Goal: Browse casually: Explore the website without a specific task or goal

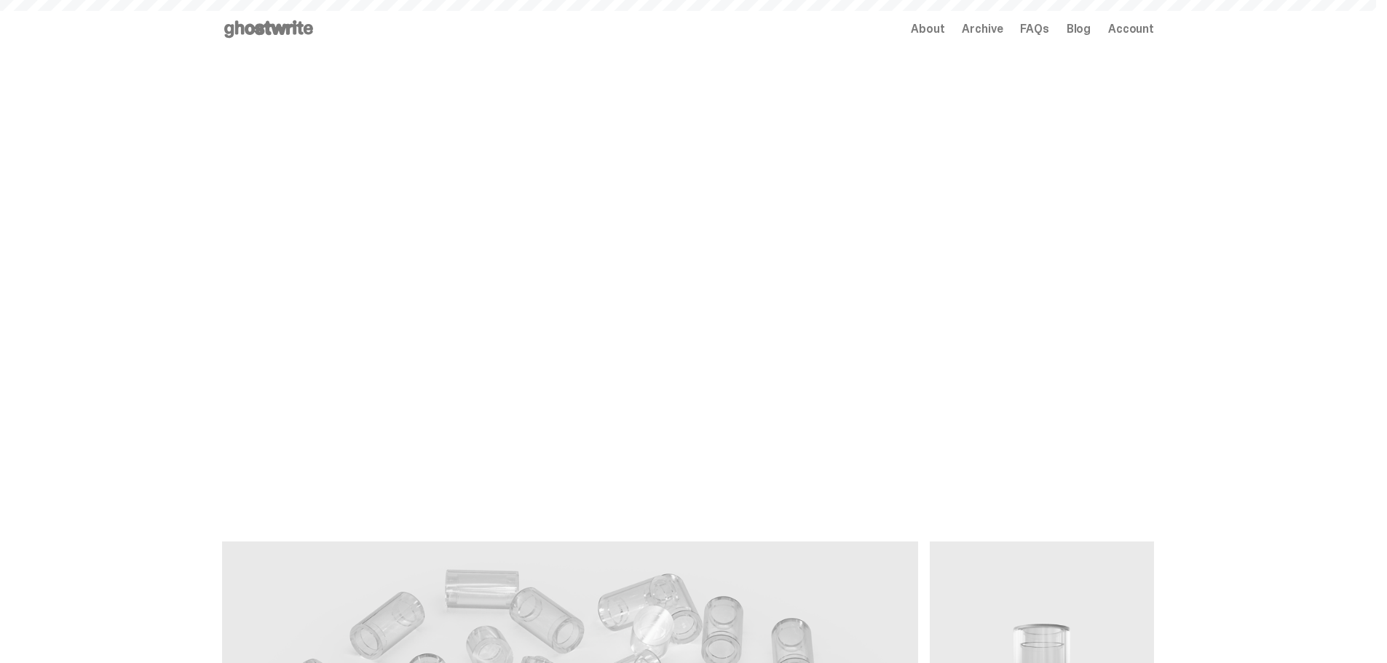
click at [995, 31] on span "Archive" at bounding box center [982, 29] width 41 height 12
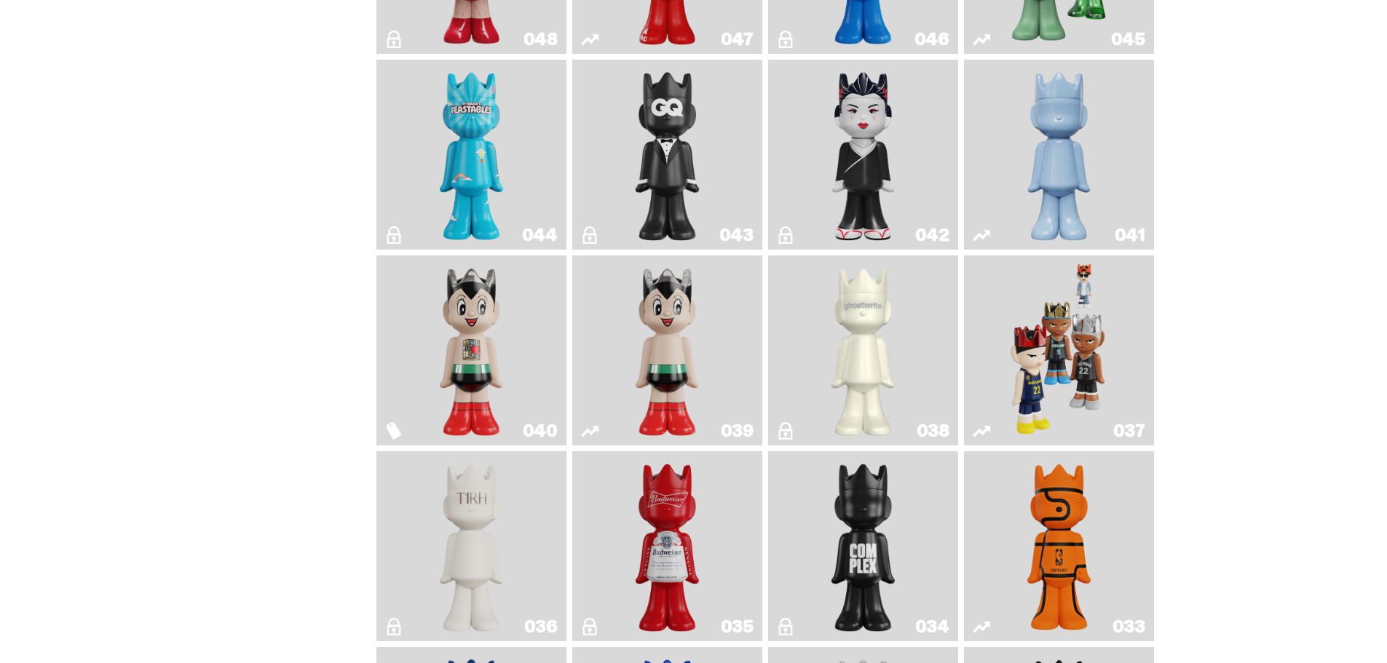
scroll to position [728, 0]
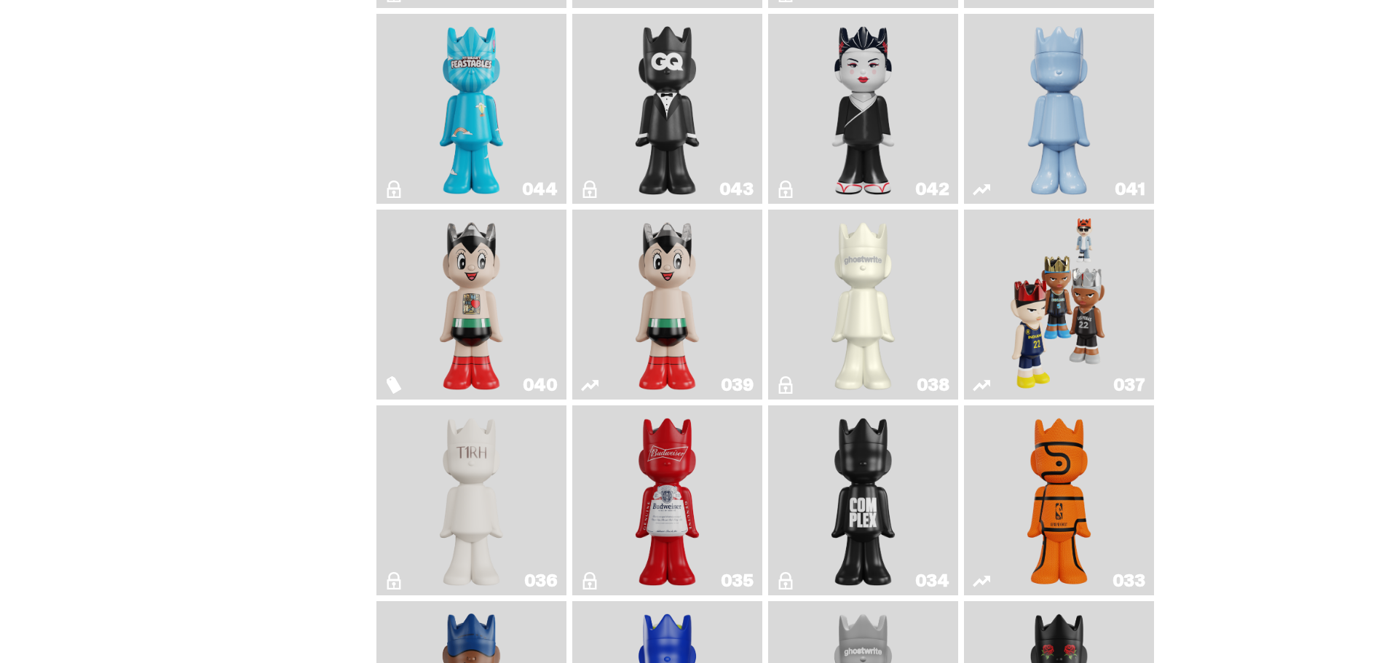
click at [1054, 311] on img "Game Face (2024)" at bounding box center [1059, 304] width 100 height 178
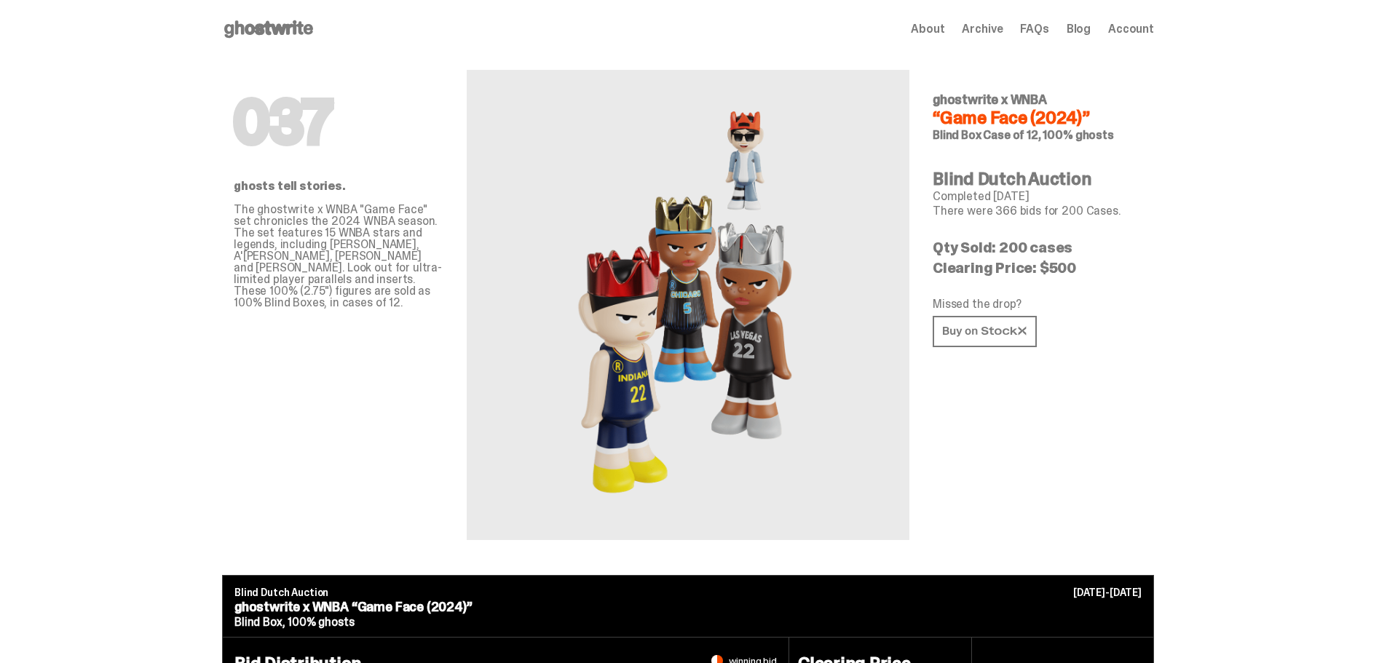
drag, startPoint x: 940, startPoint y: 195, endPoint x: 1069, endPoint y: 194, distance: 129.6
click at [1069, 194] on p "Completed [DATE]" at bounding box center [1038, 197] width 210 height 12
click at [980, 25] on span "Archive" at bounding box center [982, 29] width 41 height 12
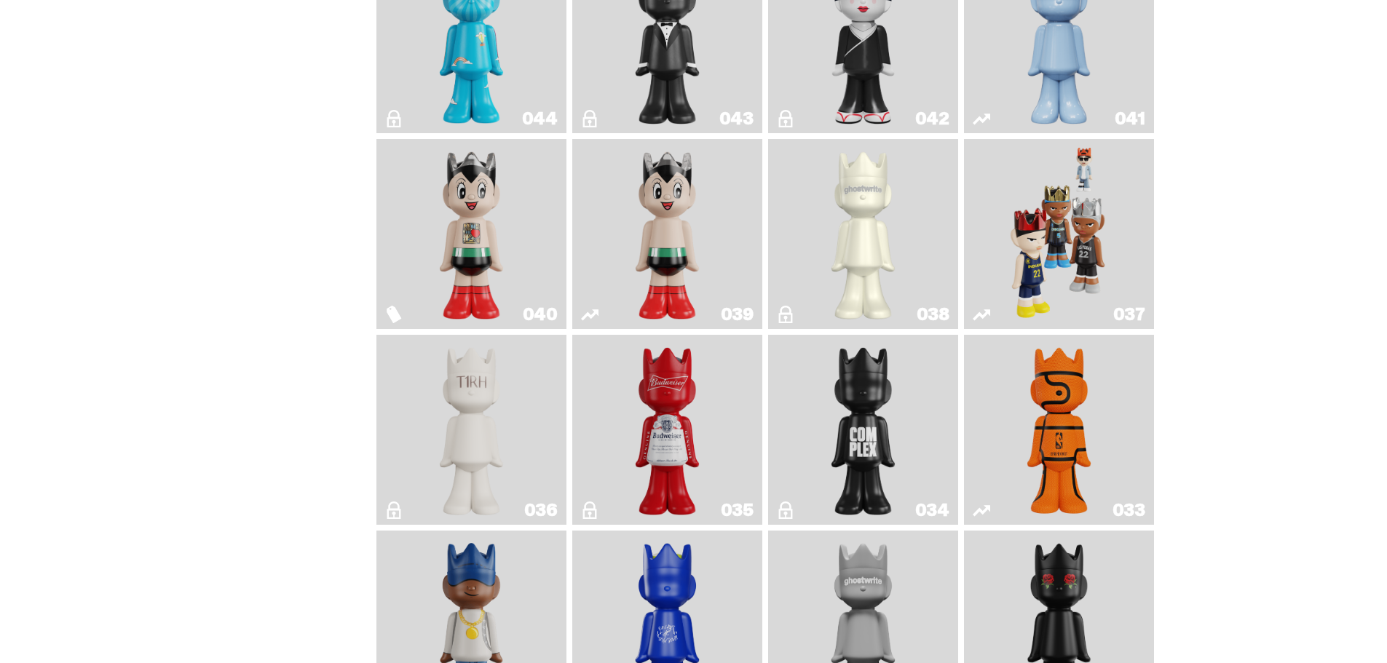
scroll to position [801, 0]
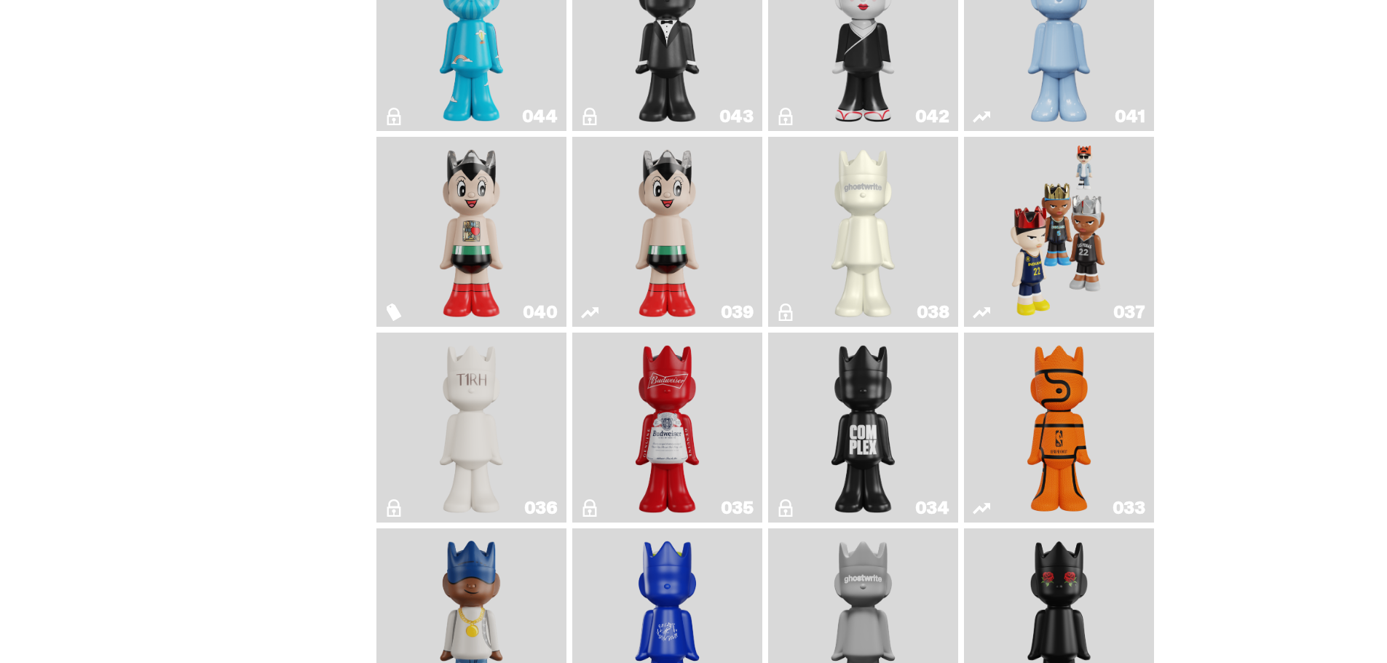
click at [887, 226] on img "1A" at bounding box center [863, 232] width 77 height 178
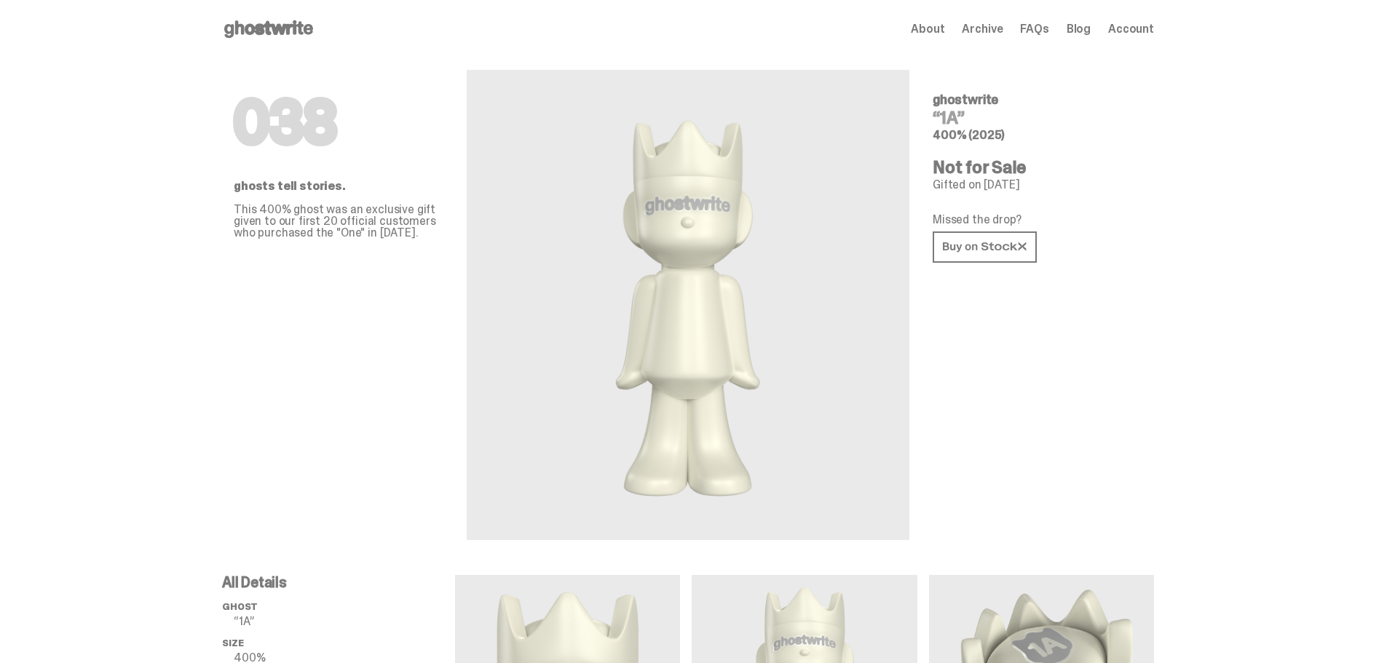
scroll to position [73, 0]
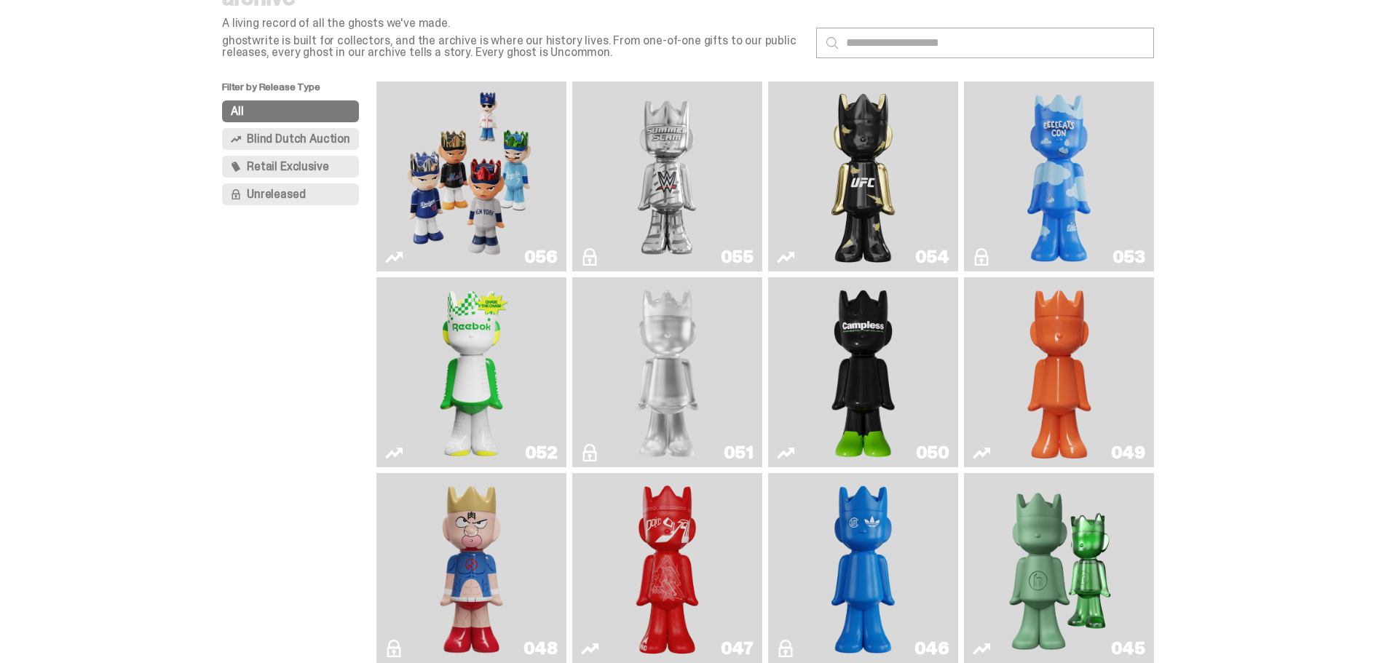
scroll to position [801, 0]
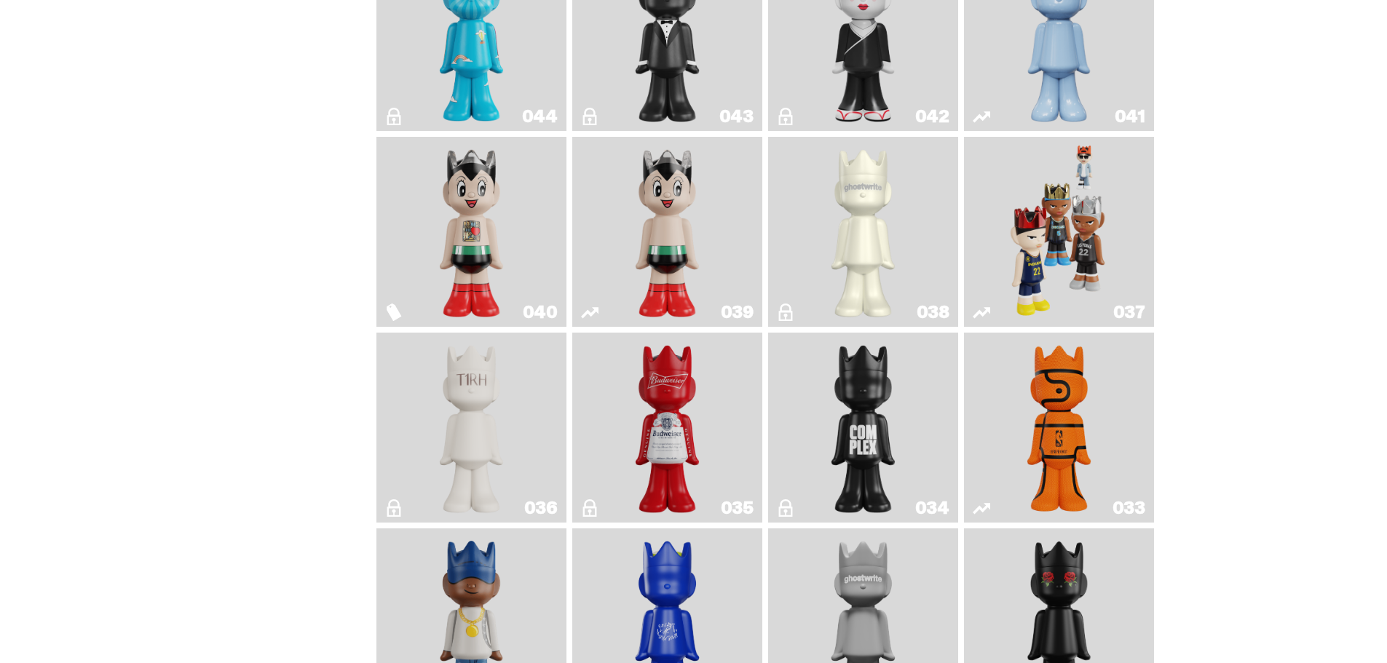
click at [509, 423] on img "The1RoomButler" at bounding box center [471, 427] width 77 height 178
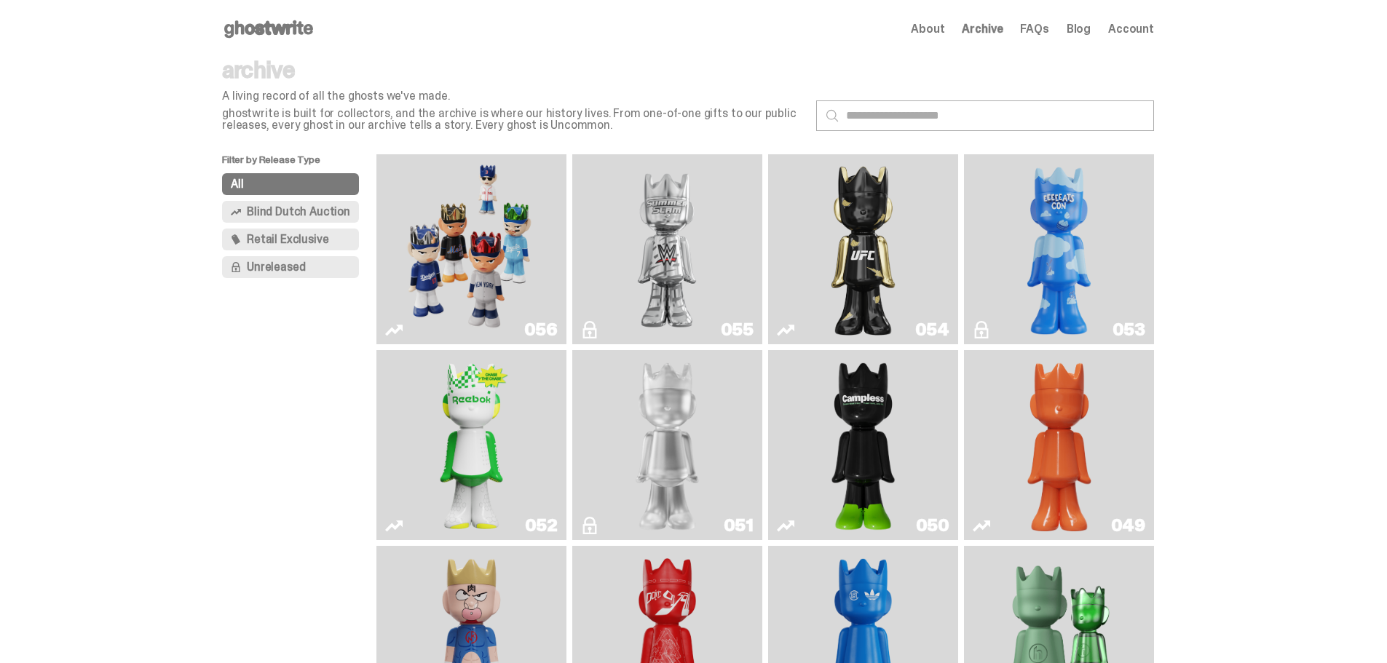
scroll to position [801, 0]
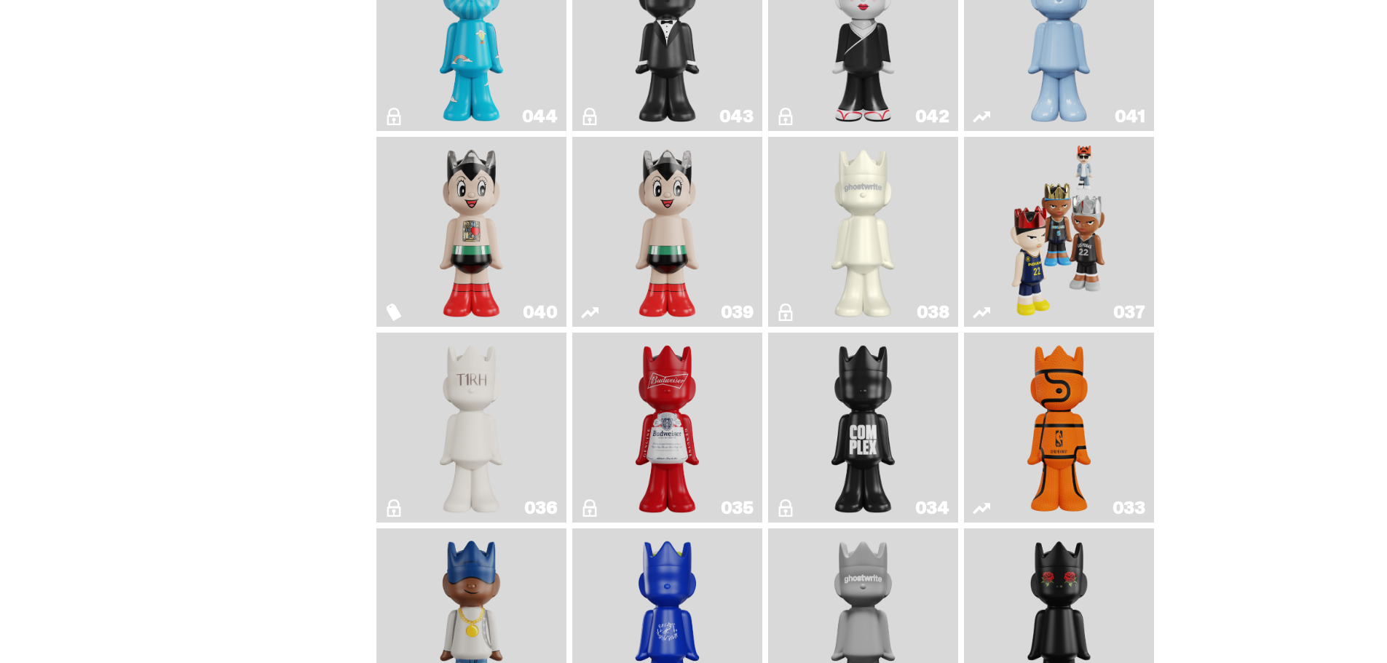
click at [1088, 239] on img "Game Face (2024)" at bounding box center [1059, 232] width 100 height 178
